Goal: Find specific page/section: Find specific page/section

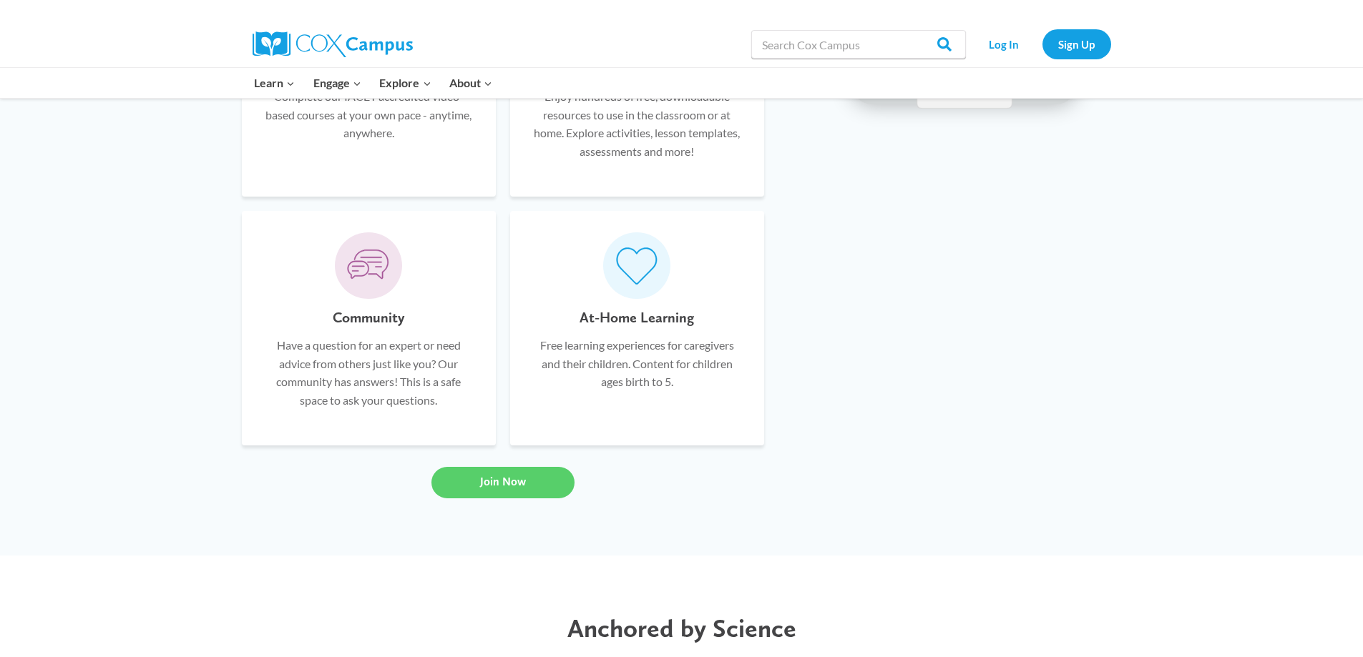
scroll to position [1127, 0]
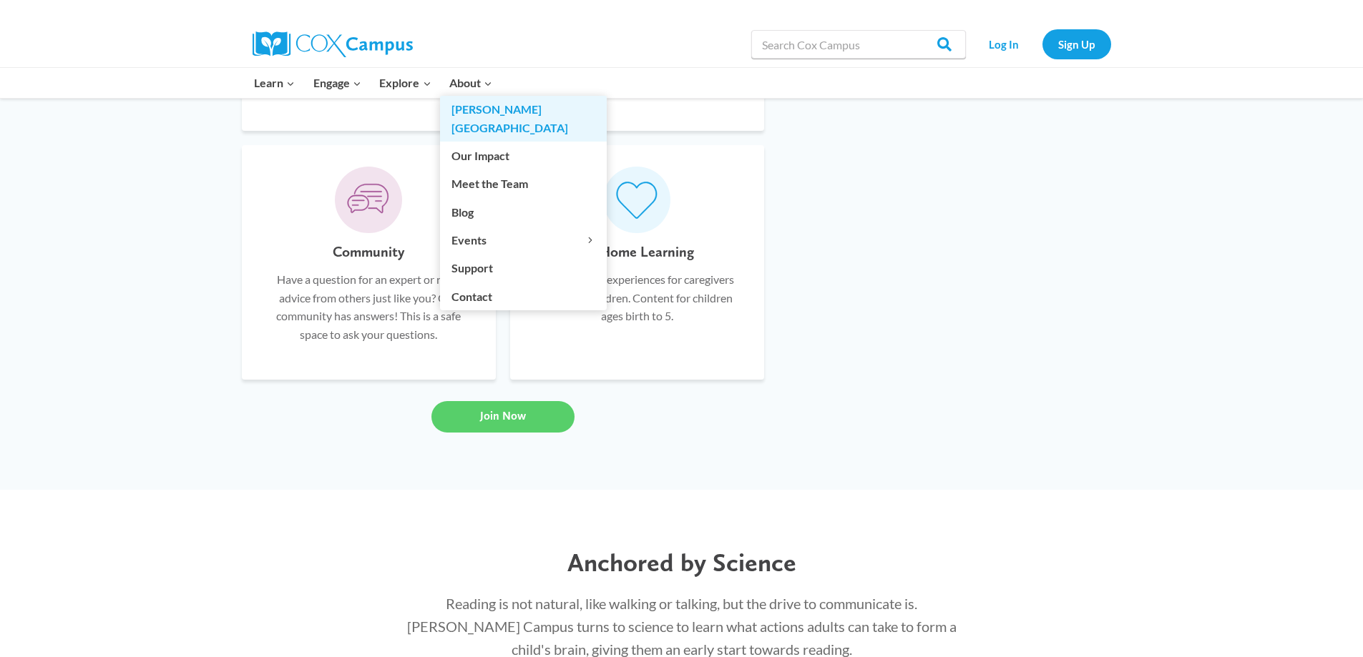
click at [471, 102] on link "[PERSON_NAME][GEOGRAPHIC_DATA]" at bounding box center [523, 119] width 167 height 46
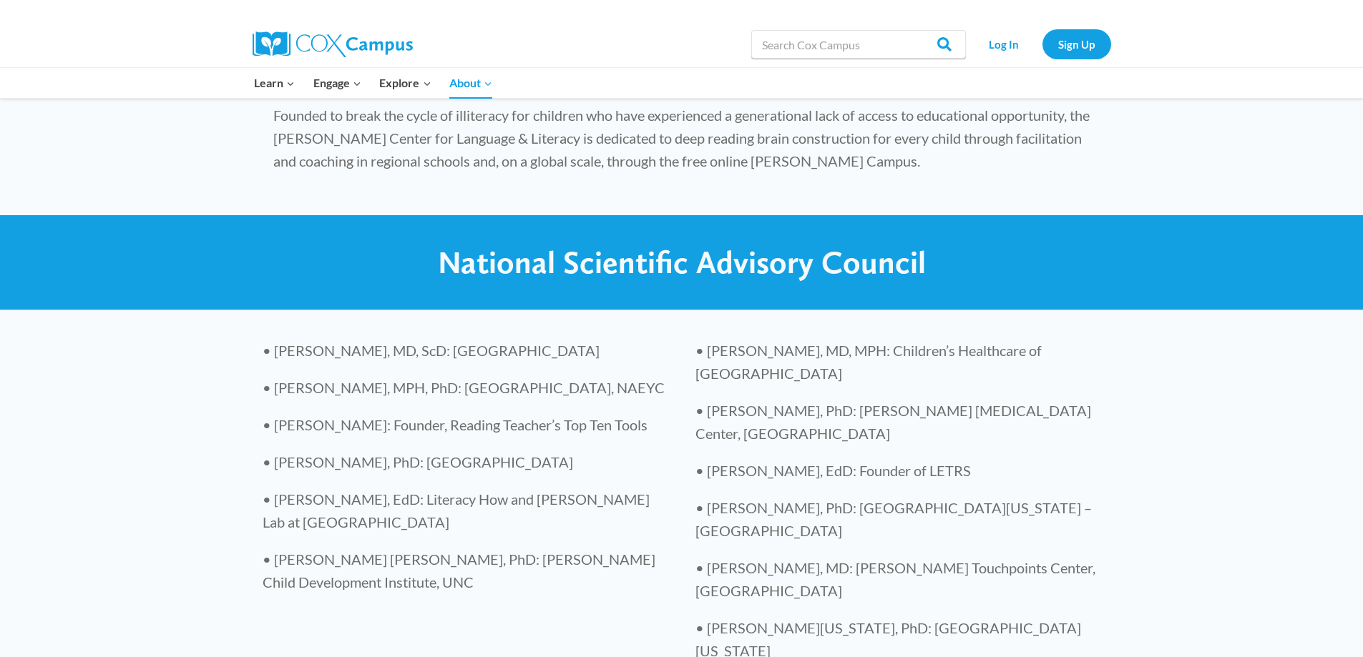
scroll to position [2933, 0]
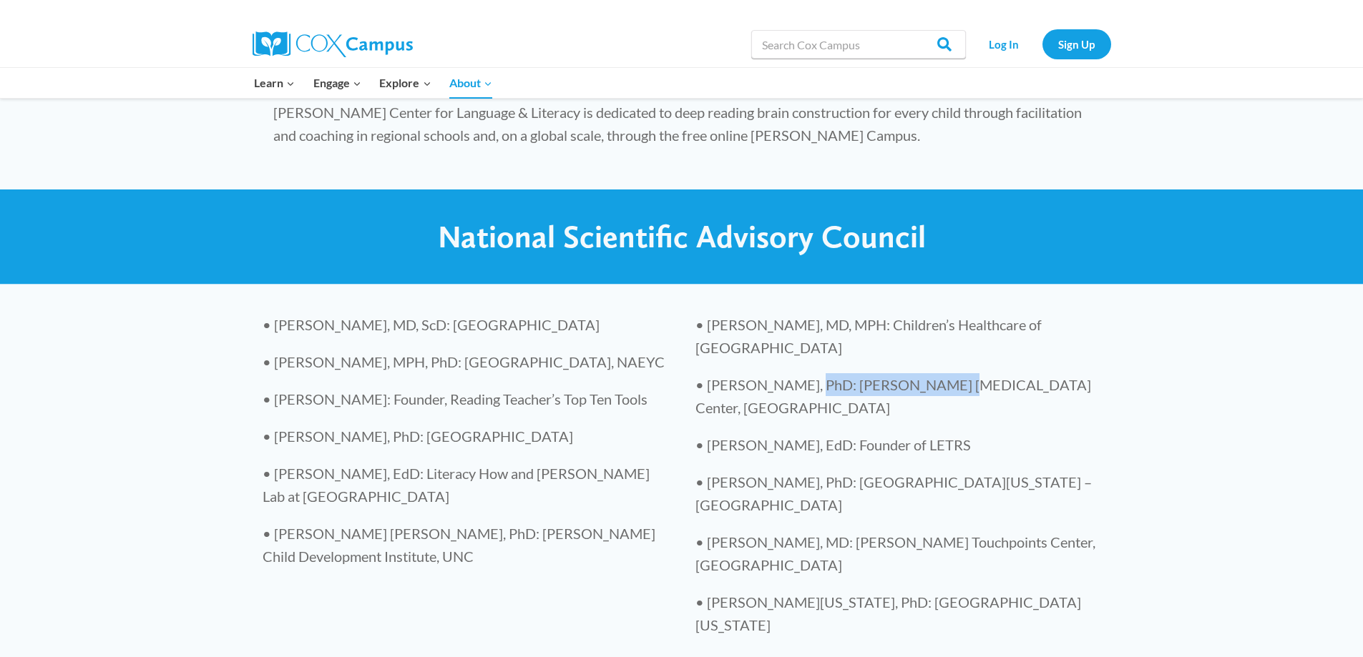
drag, startPoint x: 803, startPoint y: 239, endPoint x: 939, endPoint y: 235, distance: 136.0
click at [939, 373] on p "• [PERSON_NAME], PhD: [PERSON_NAME] [MEDICAL_DATA] Center, [GEOGRAPHIC_DATA]" at bounding box center [897, 396] width 405 height 46
copy p "Marcus [MEDICAL_DATA] Center"
